Goal: Task Accomplishment & Management: Use online tool/utility

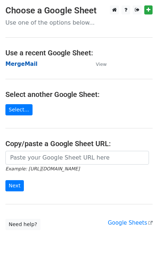
click at [18, 66] on strong "MergeMail" at bounding box center [21, 64] width 32 height 7
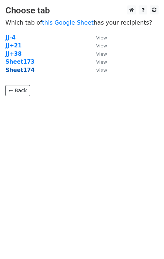
click at [21, 72] on strong "Sheet174" at bounding box center [19, 70] width 29 height 7
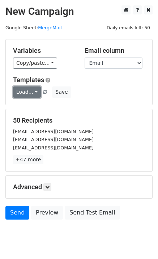
click at [21, 92] on link "Load..." at bounding box center [27, 92] width 28 height 11
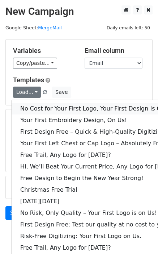
click at [41, 103] on link "No Cost for Your First Logo, Your First Design Is On Us!" at bounding box center [99, 109] width 175 height 12
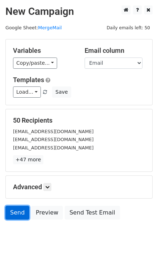
click at [18, 212] on link "Send" at bounding box center [17, 213] width 24 height 14
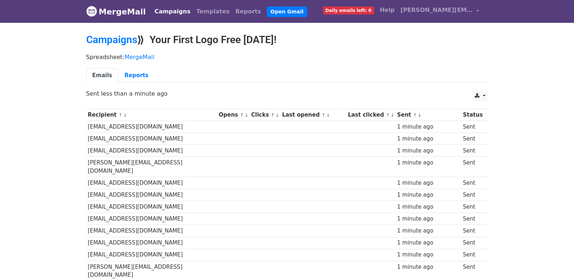
scroll to position [504, 0]
